Goal: Navigation & Orientation: Understand site structure

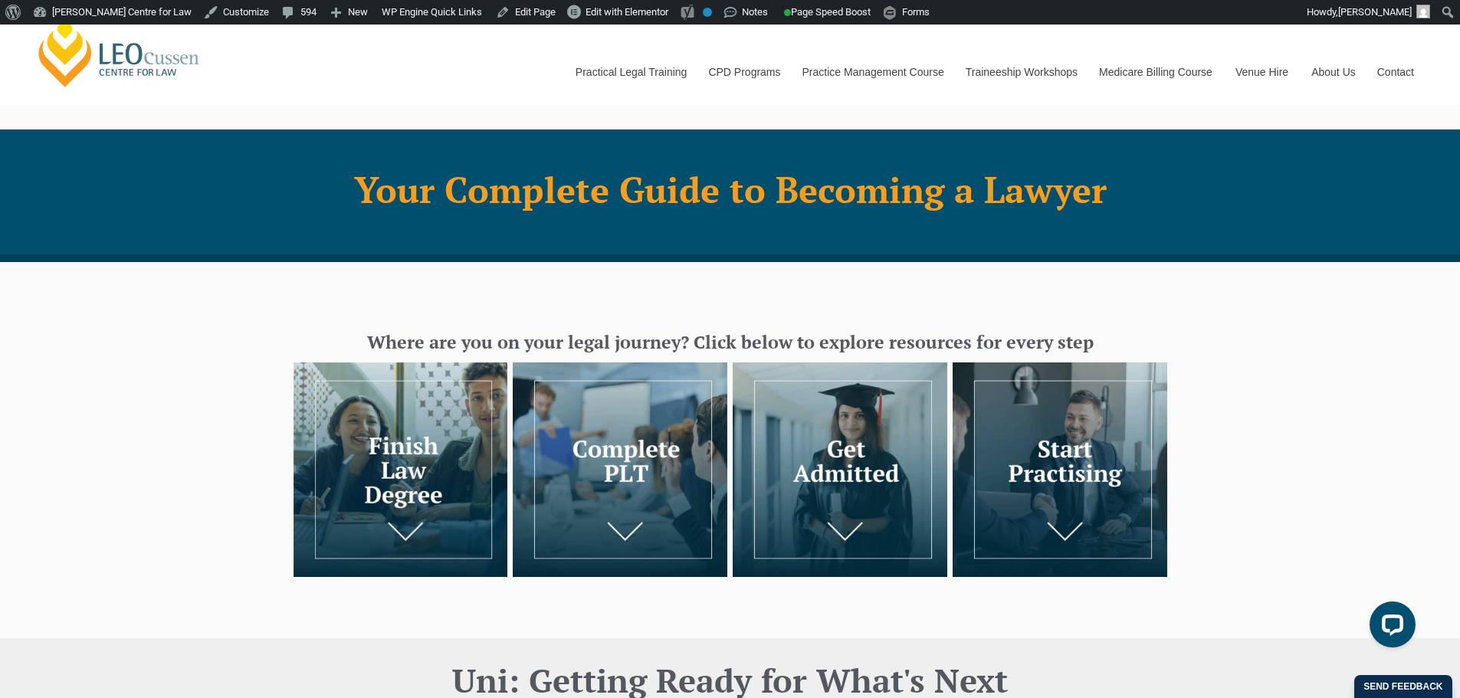
click at [447, 430] on img at bounding box center [401, 469] width 215 height 215
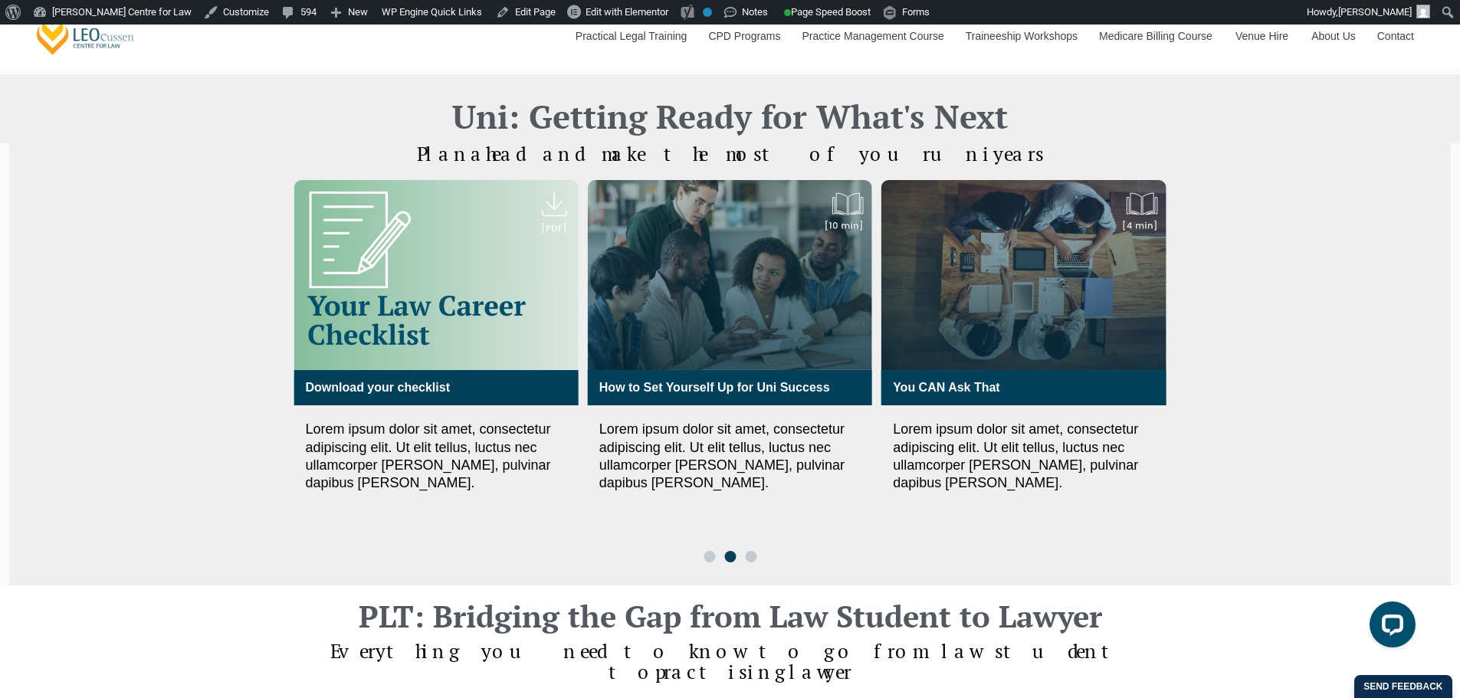
scroll to position [537, 0]
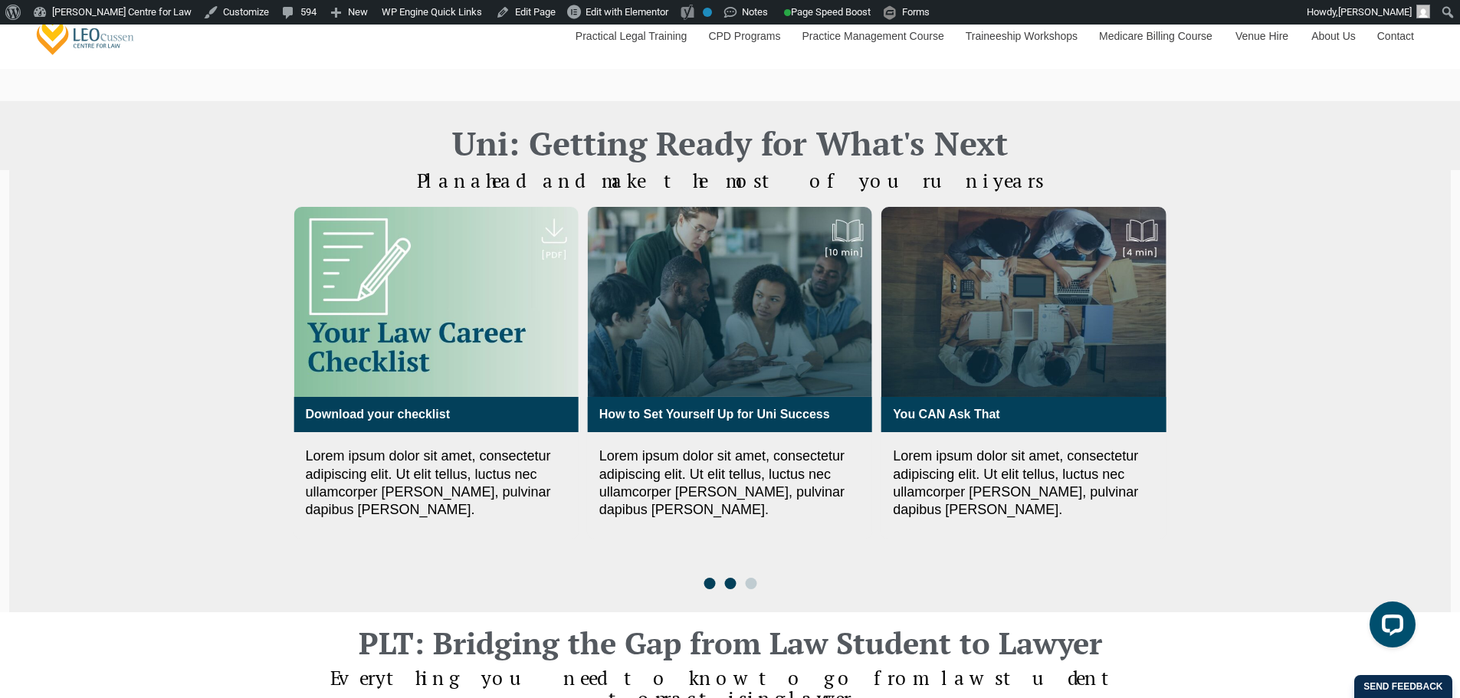
click at [710, 578] on span "Go to slide 1" at bounding box center [709, 583] width 11 height 11
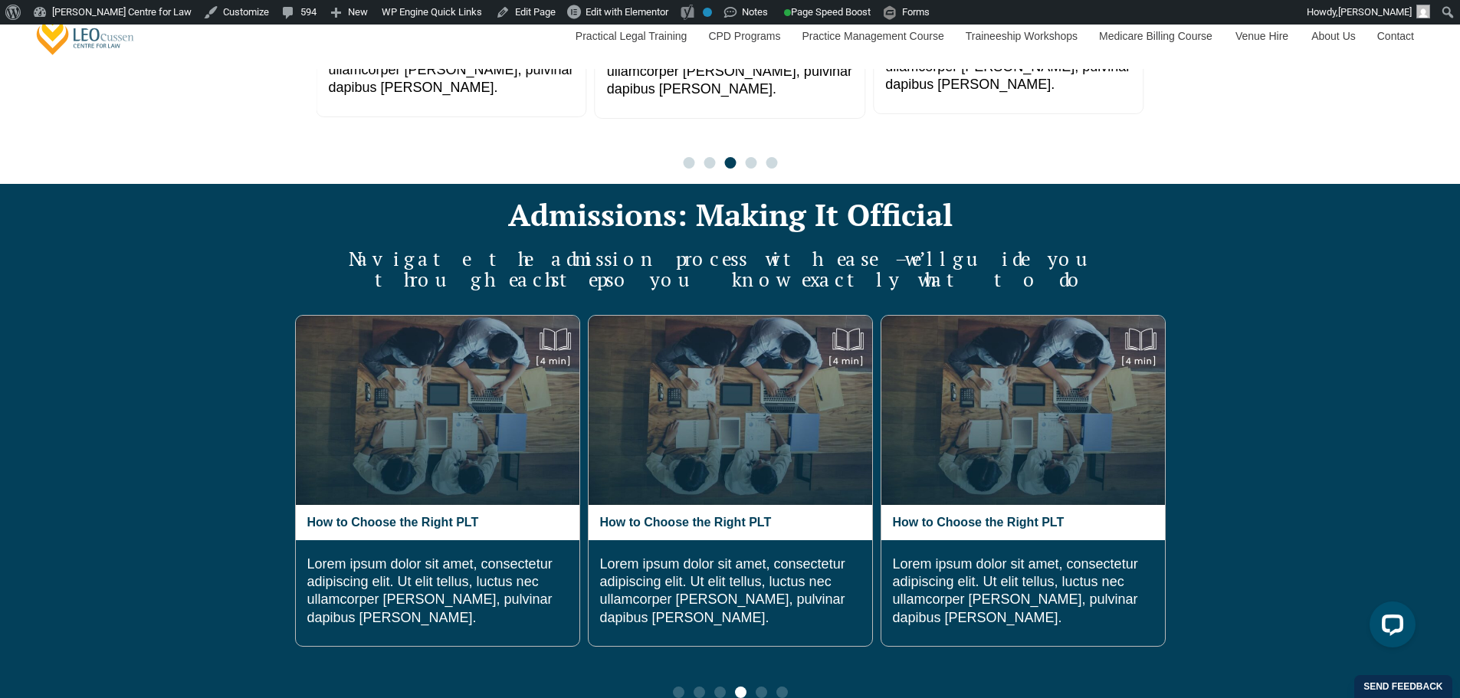
scroll to position [1533, 0]
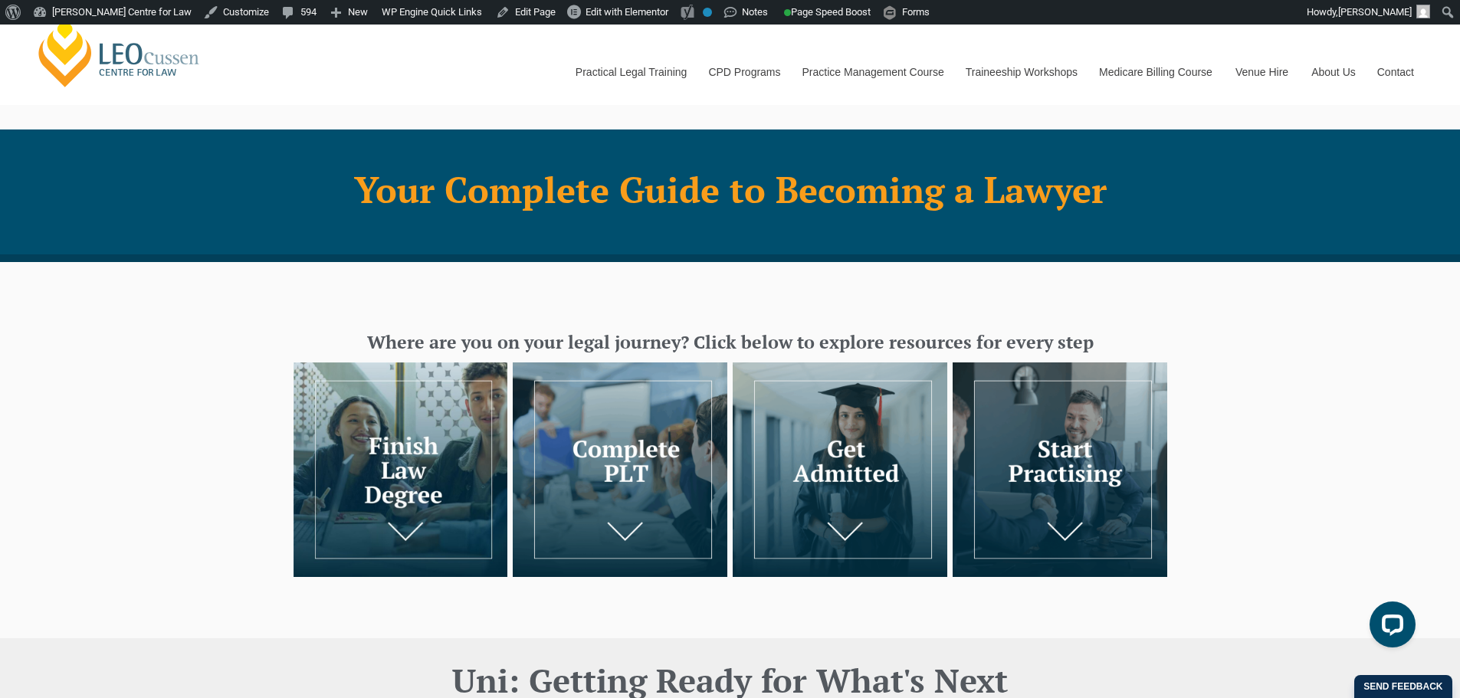
click at [620, 441] on img at bounding box center [620, 469] width 215 height 215
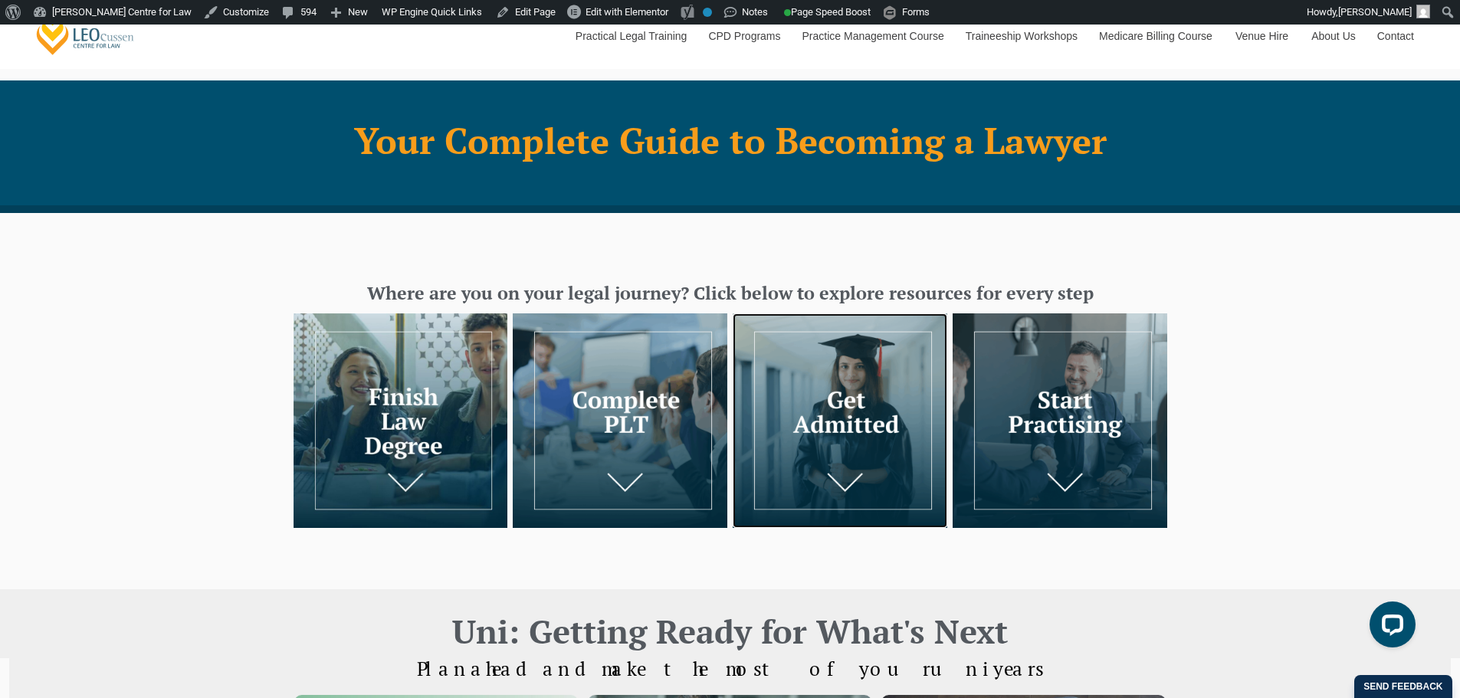
click at [849, 379] on img at bounding box center [840, 420] width 215 height 215
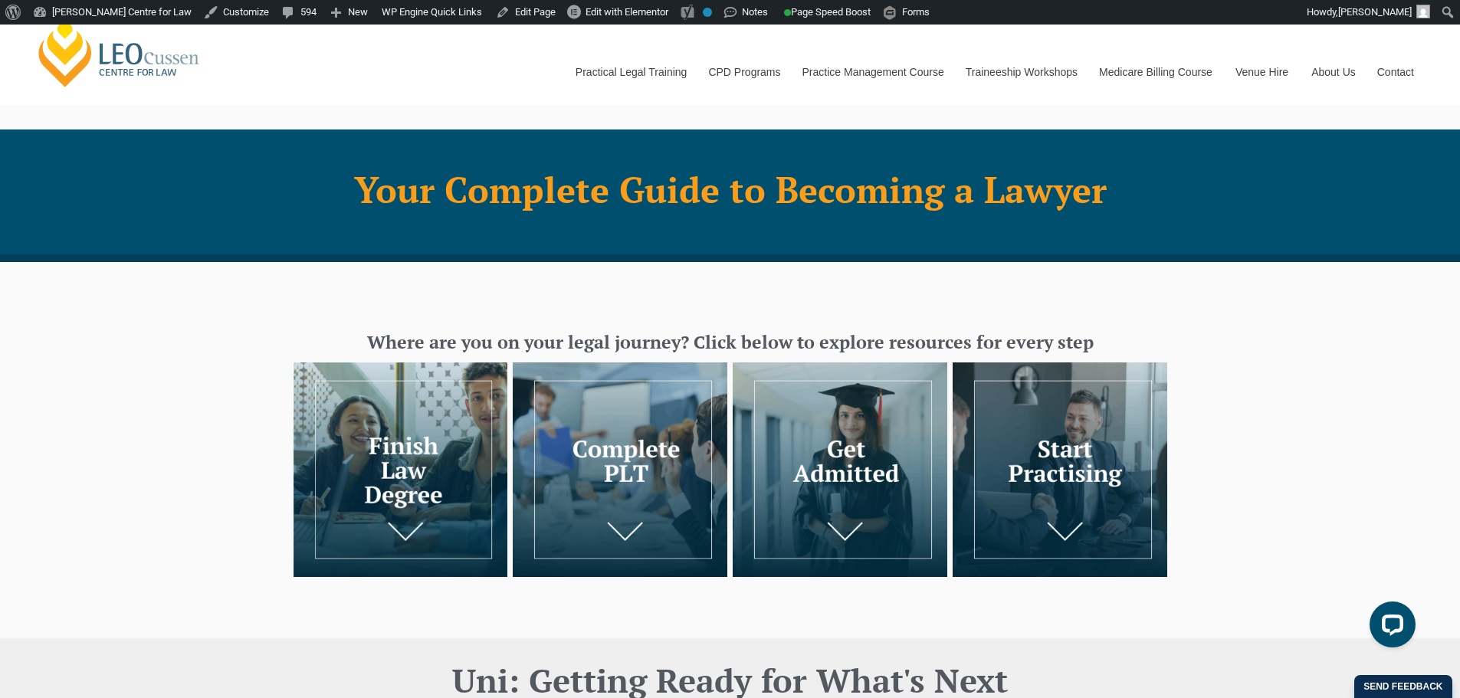
click at [1125, 402] on img at bounding box center [1060, 469] width 215 height 215
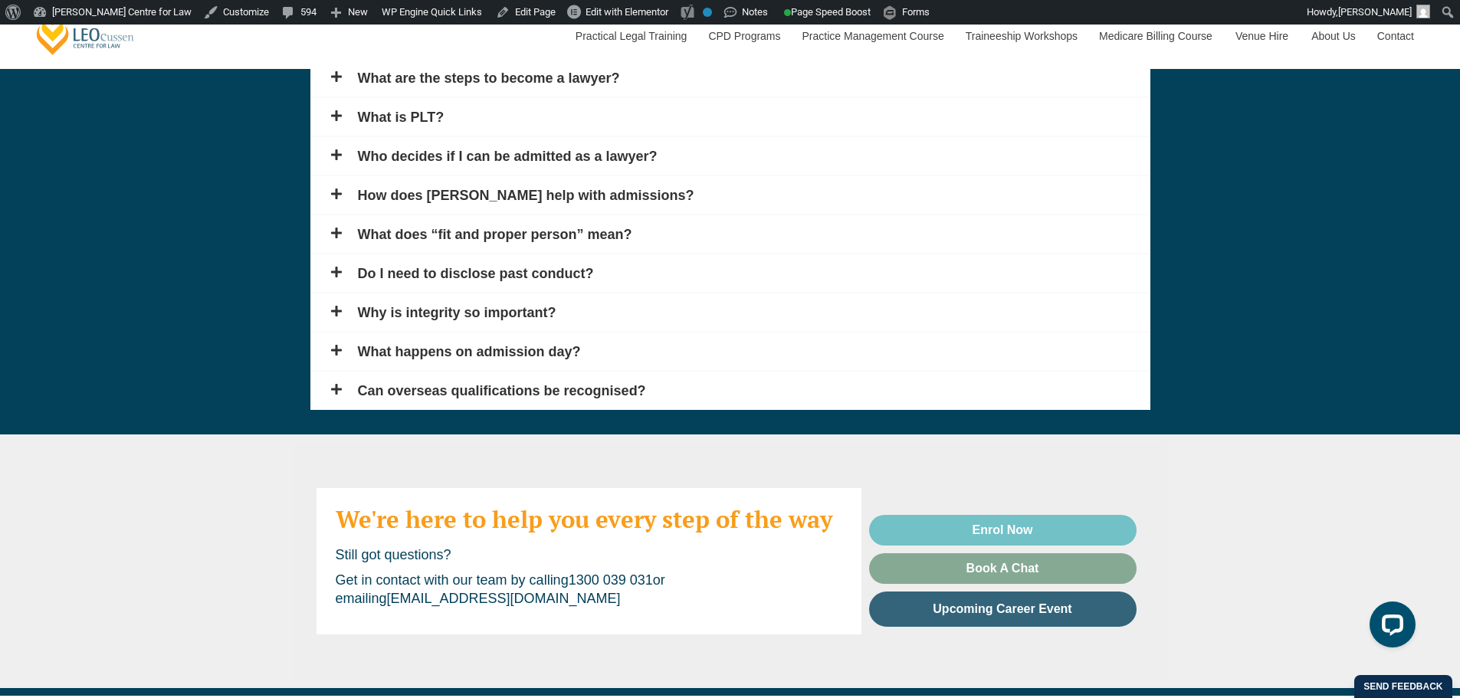
scroll to position [2912, 0]
